Goal: Task Accomplishment & Management: Manage account settings

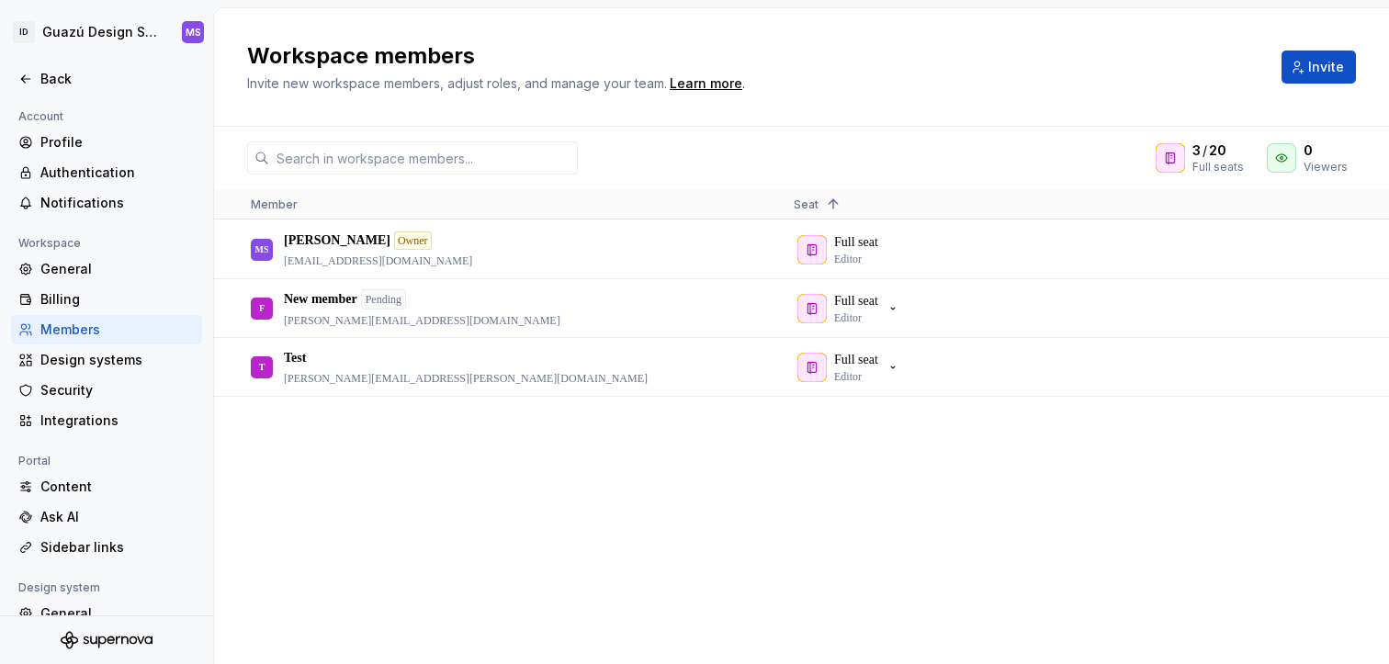
click at [1034, 541] on div "MS [PERSON_NAME] Owner [PERSON_NAME][EMAIL_ADDRESS][PERSON_NAME][DOMAIN_NAME] F…" at bounding box center [801, 441] width 1175 height 443
click at [405, 300] on div "Pending" at bounding box center [383, 299] width 45 height 20
drag, startPoint x: 322, startPoint y: 302, endPoint x: 372, endPoint y: 303, distance: 50.5
click at [322, 302] on p "New member" at bounding box center [320, 299] width 73 height 18
click at [1340, 308] on button "button" at bounding box center [1344, 309] width 26 height 26
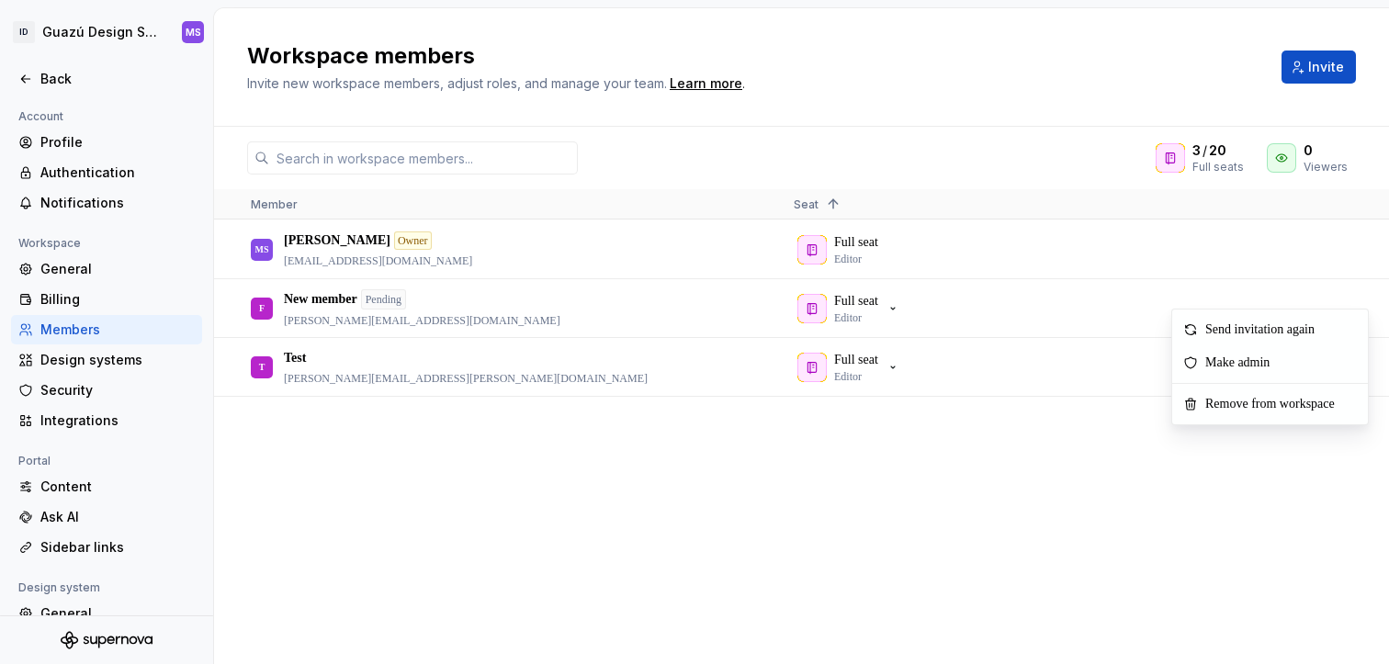
click at [1045, 474] on div "MS [PERSON_NAME] Owner [PERSON_NAME][EMAIL_ADDRESS][PERSON_NAME][DOMAIN_NAME] F…" at bounding box center [801, 441] width 1175 height 443
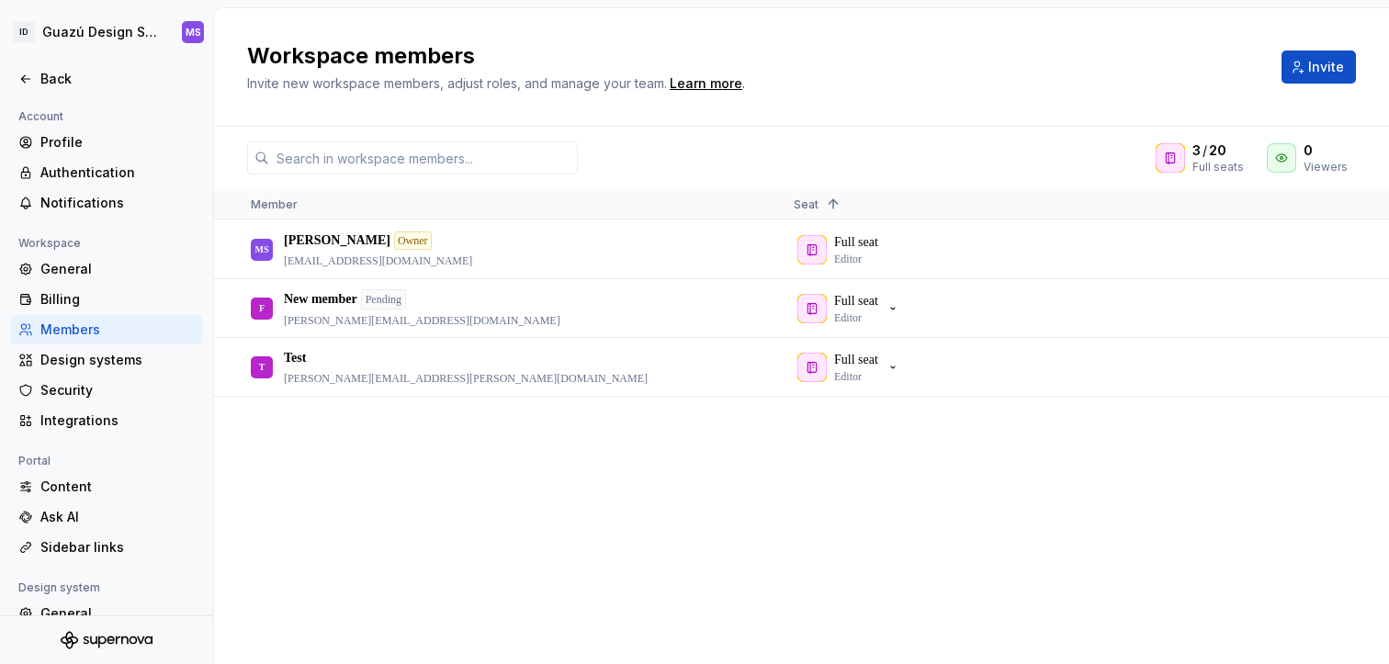
click at [408, 464] on div "MS [PERSON_NAME] Owner [PERSON_NAME][EMAIL_ADDRESS][PERSON_NAME][DOMAIN_NAME] F…" at bounding box center [801, 441] width 1175 height 443
click at [902, 558] on div "MS [PERSON_NAME] Owner [PERSON_NAME][EMAIL_ADDRESS][PERSON_NAME][DOMAIN_NAME] F…" at bounding box center [801, 441] width 1175 height 443
click at [1345, 305] on button "button" at bounding box center [1344, 309] width 26 height 26
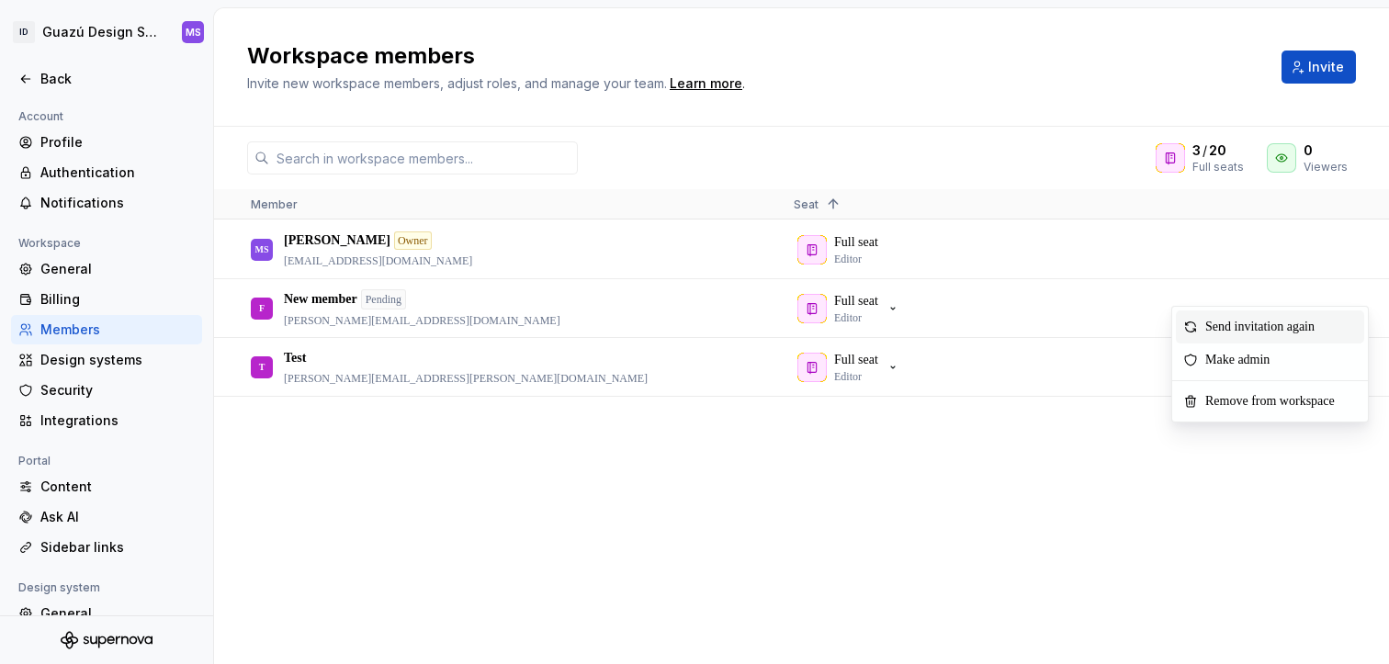
click at [1312, 322] on span "Send invitation again" at bounding box center [1263, 326] width 131 height 33
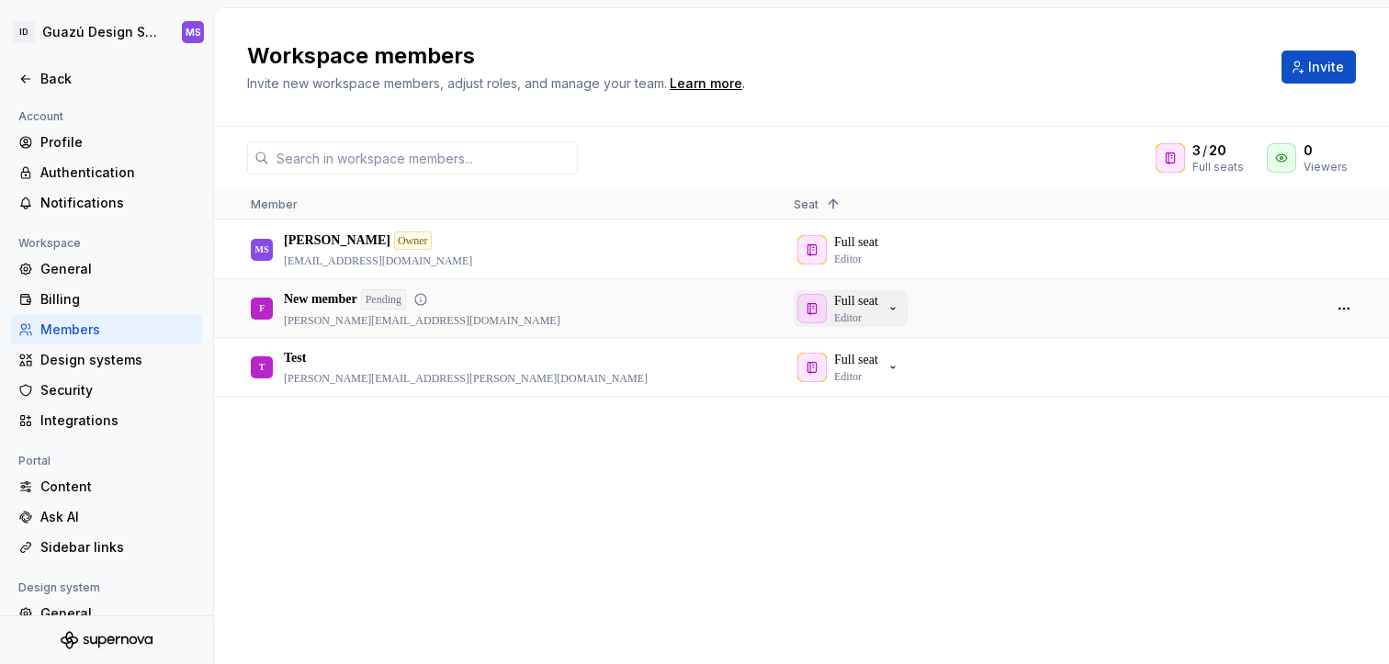
click at [899, 313] on icon "button" at bounding box center [893, 308] width 15 height 15
click at [1337, 312] on button "button" at bounding box center [1344, 309] width 26 height 26
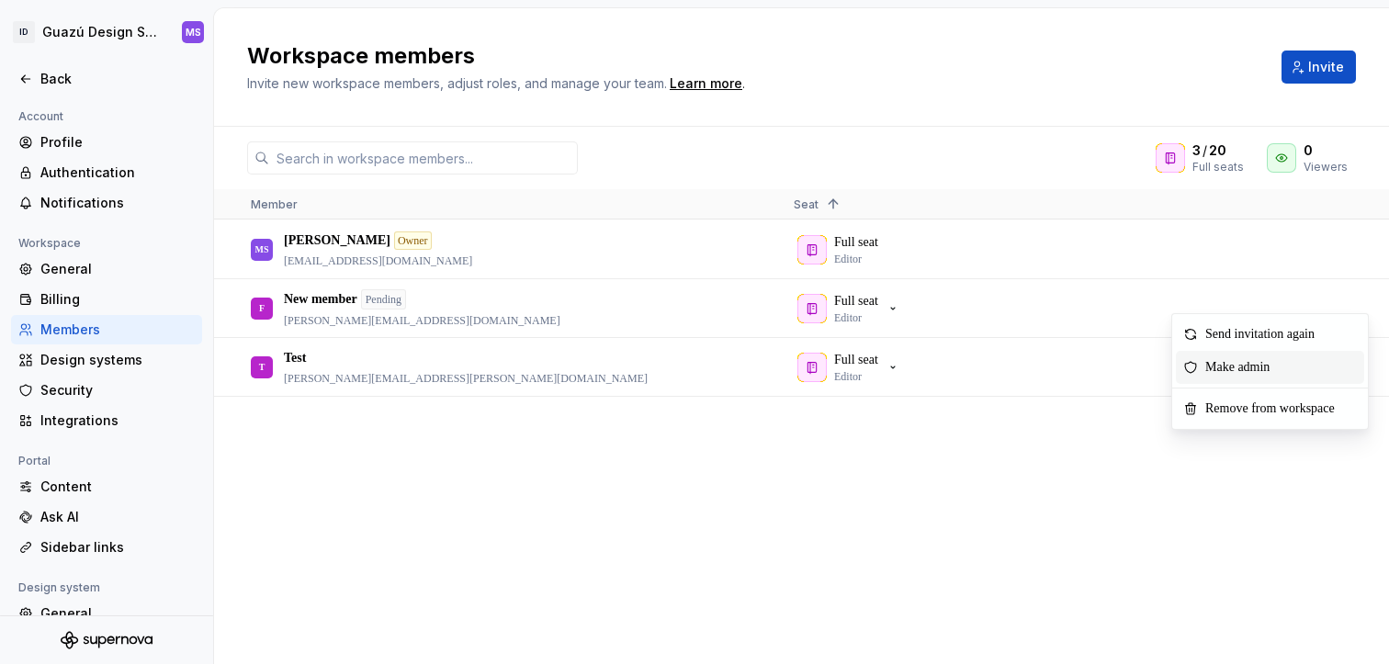
click at [1273, 359] on span "Make admin" at bounding box center [1241, 367] width 86 height 33
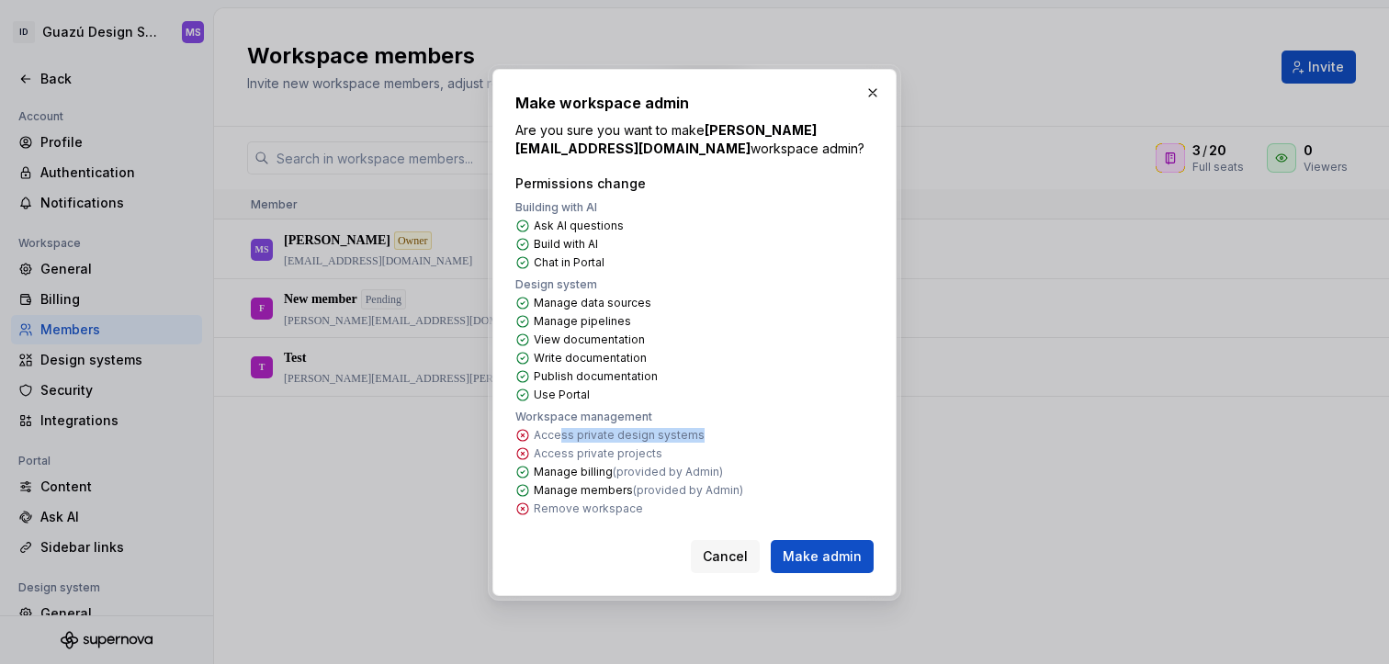
drag, startPoint x: 559, startPoint y: 436, endPoint x: 713, endPoint y: 430, distance: 153.5
click at [713, 430] on div "Workspace management Access private design systems Access private projects Mana…" at bounding box center [629, 463] width 228 height 107
click at [872, 87] on button "button" at bounding box center [873, 93] width 26 height 26
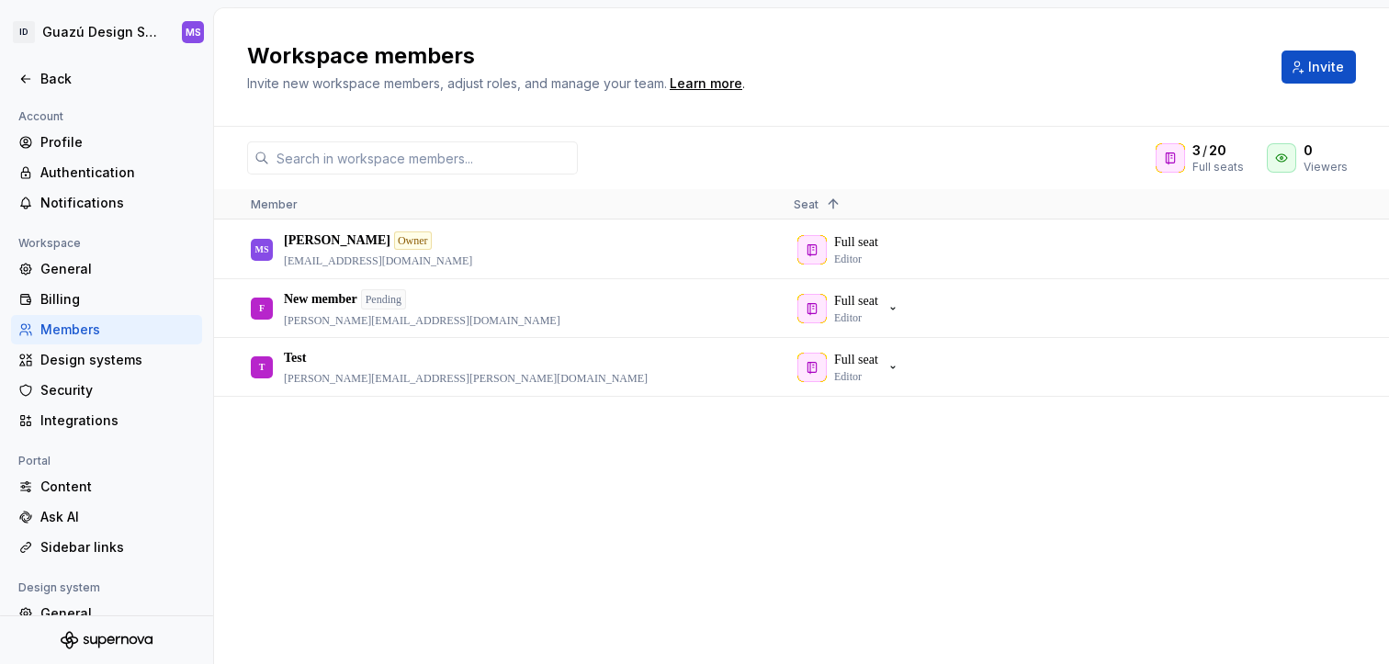
click at [694, 488] on div "MS [PERSON_NAME] Owner [PERSON_NAME][EMAIL_ADDRESS][PERSON_NAME][DOMAIN_NAME] F…" at bounding box center [801, 441] width 1175 height 443
